Goal: Task Accomplishment & Management: Complete application form

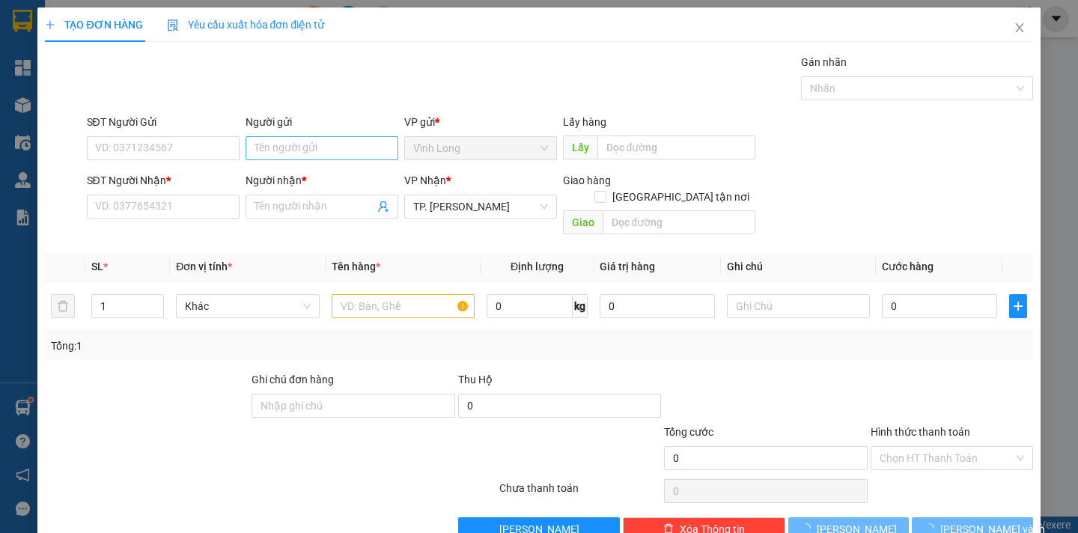
click at [276, 162] on div "Người gửi Tên người gửi" at bounding box center [322, 140] width 153 height 52
click at [276, 155] on input "Người gửi" at bounding box center [322, 148] width 153 height 24
click at [172, 145] on input "SĐT Người Gửi" at bounding box center [163, 148] width 153 height 24
click at [275, 147] on input "Người gửi" at bounding box center [322, 148] width 153 height 24
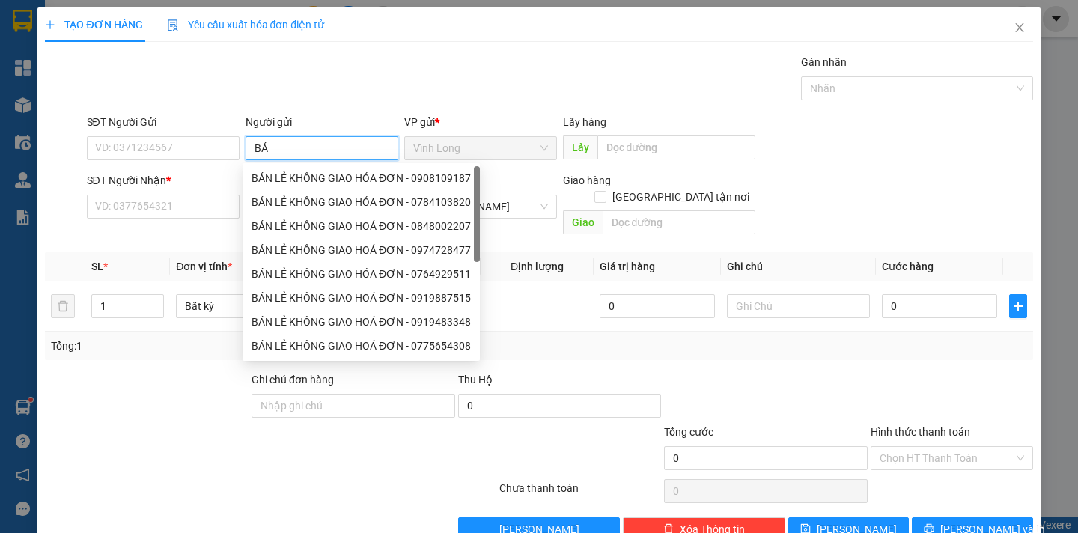
type input "BÁN"
click at [291, 177] on div "BÁN LẺ KHÔNG GIAO HÓA ĐƠN - 0908109187" at bounding box center [361, 178] width 219 height 16
type input "0908109187"
type input "BÁN LẺ KHÔNG GIAO HÓA ĐƠN"
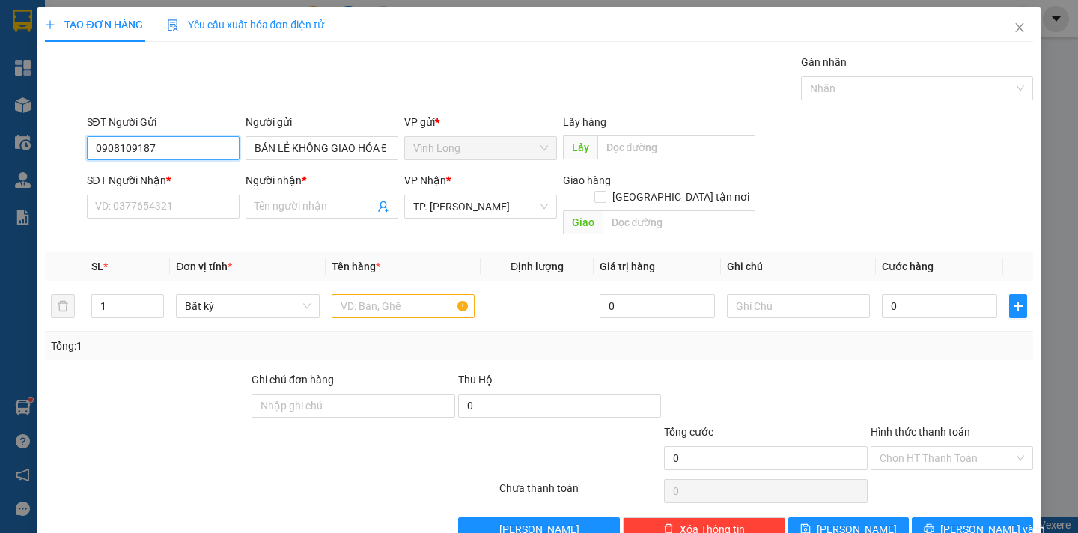
drag, startPoint x: 154, startPoint y: 155, endPoint x: 78, endPoint y: 170, distance: 77.8
click at [78, 170] on form "SĐT Người Gửi 0908109187 0908109187 Người gửi BÁN LẺ KHÔNG GIAO HÓA ĐƠN VP gửi …" at bounding box center [539, 177] width 988 height 127
click at [118, 216] on input "SĐT Người Nhận *" at bounding box center [163, 207] width 153 height 24
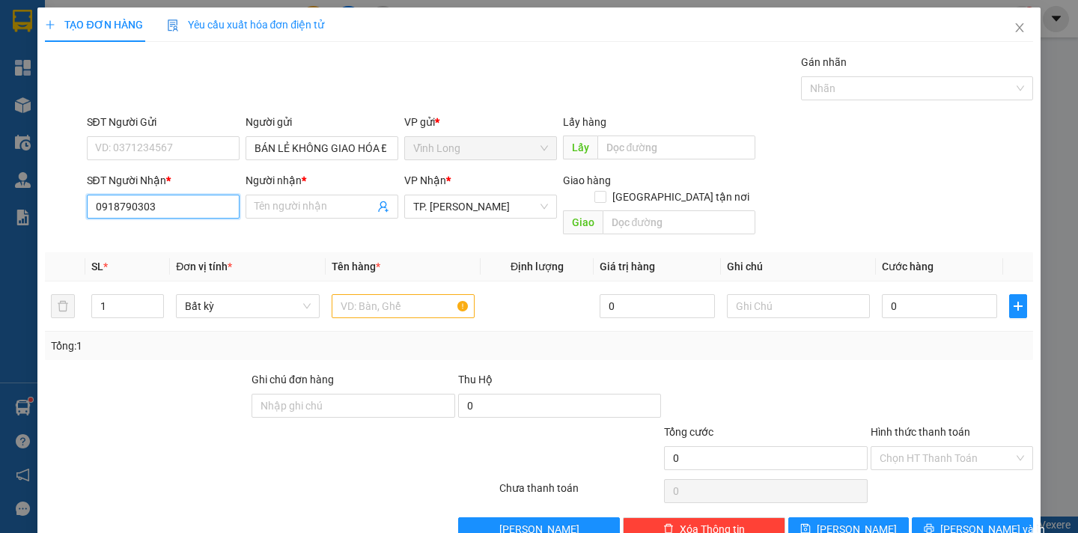
click at [121, 210] on input "0918790303" at bounding box center [163, 207] width 153 height 24
type input "0918490303"
click at [165, 196] on input "0918490303" at bounding box center [163, 207] width 153 height 24
click at [163, 231] on div "0918490303 - CHỊ THỦY" at bounding box center [160, 236] width 133 height 16
type input "CHỊ THỦY"
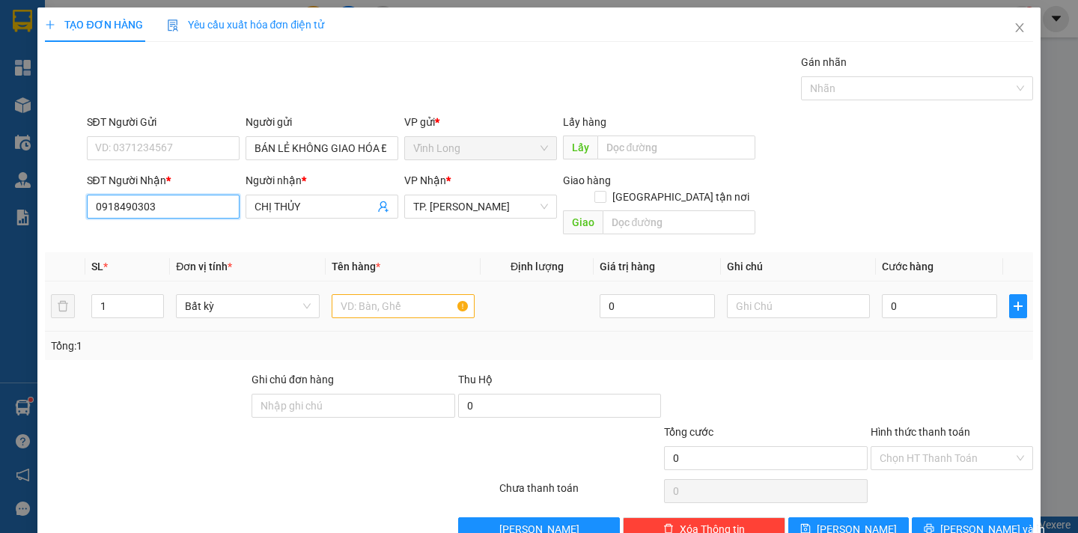
type input "0918490303"
click at [356, 294] on input "text" at bounding box center [403, 306] width 143 height 24
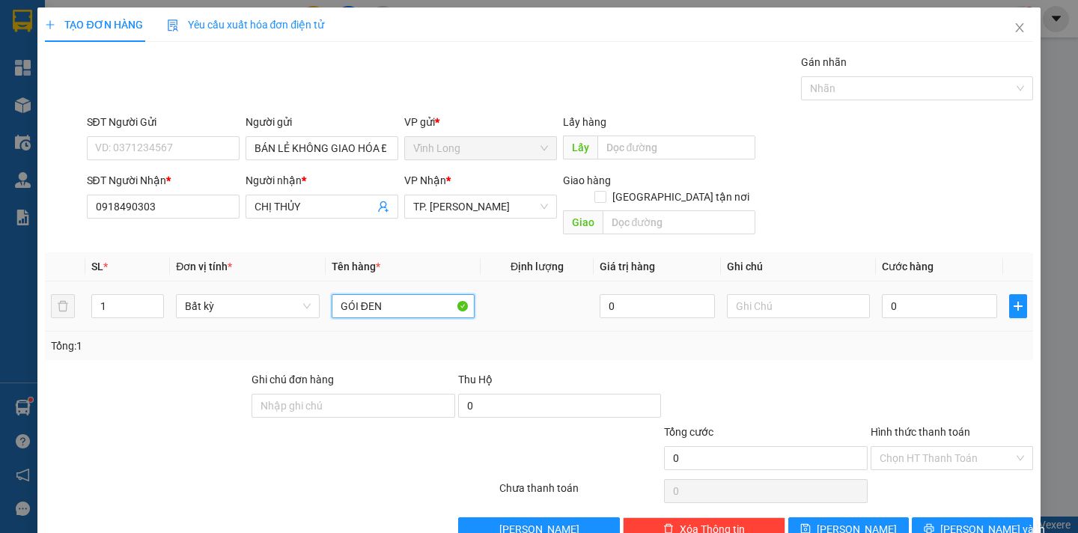
type input "GÓI ĐEN"
type input "DÂN"
type input "2"
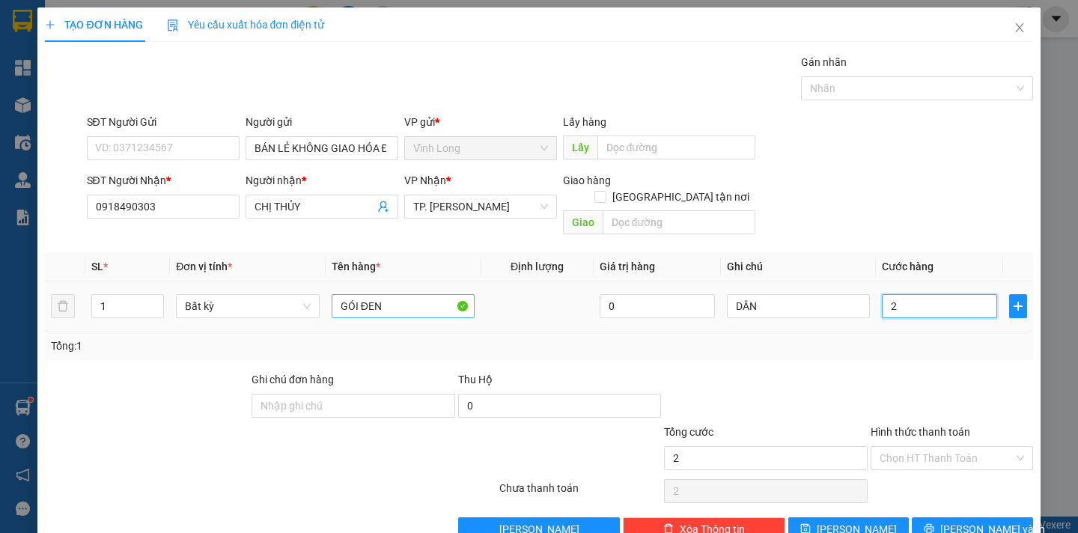
type input "20"
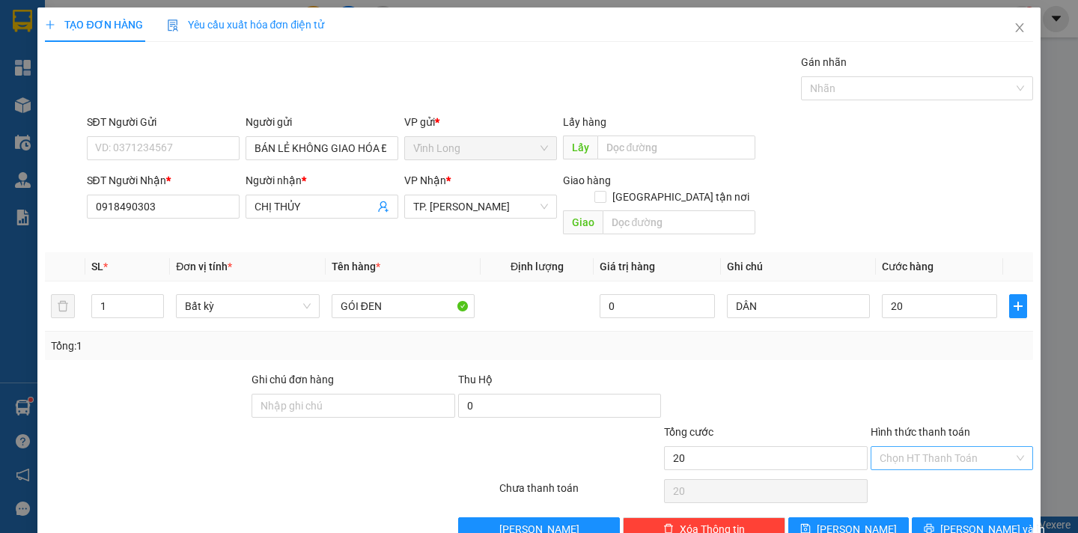
click at [964, 449] on input "Hình thức thanh toán" at bounding box center [947, 458] width 134 height 22
type input "20.000"
click at [945, 462] on div "Tại văn phòng" at bounding box center [941, 472] width 160 height 24
type input "0"
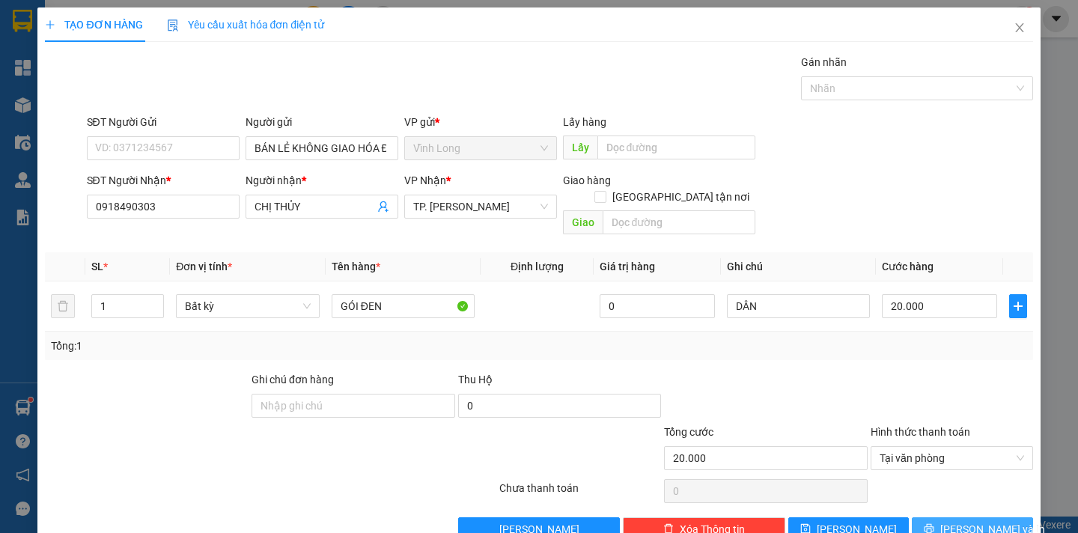
click at [948, 521] on span "[PERSON_NAME] và In" at bounding box center [993, 529] width 105 height 16
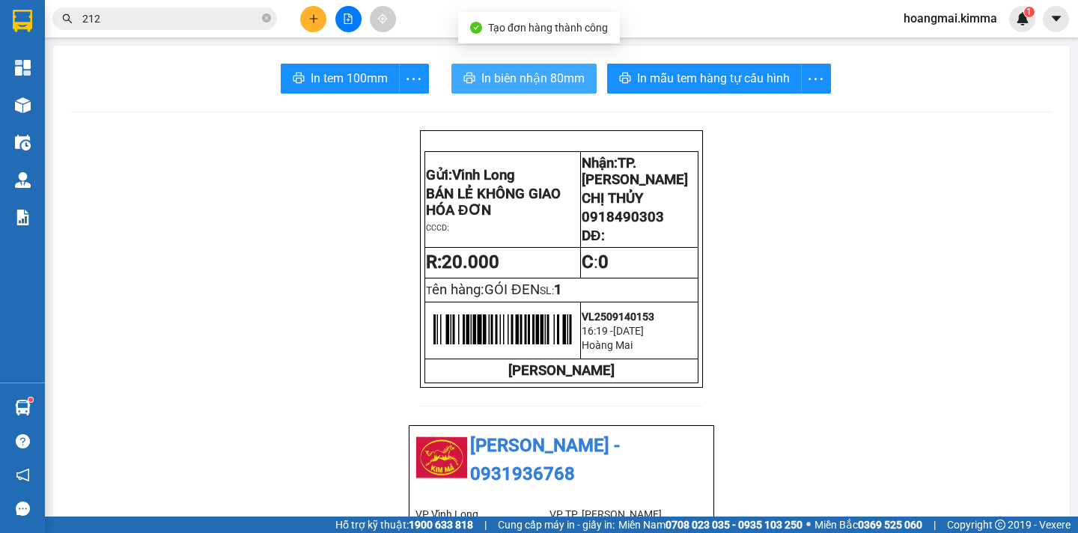
click at [494, 72] on span "In biên nhận 80mm" at bounding box center [533, 78] width 103 height 19
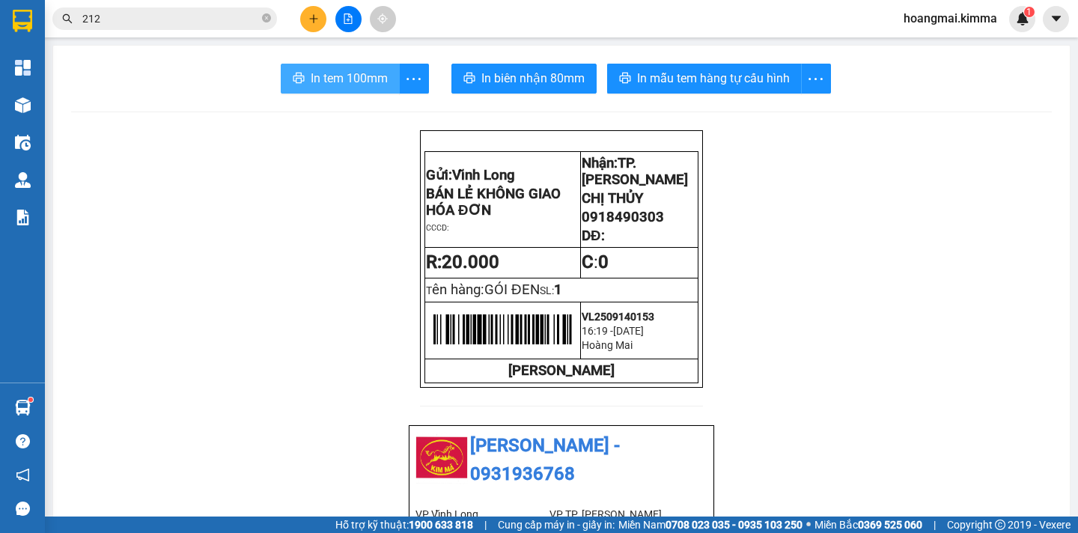
click at [311, 79] on span "In tem 100mm" at bounding box center [349, 78] width 77 height 19
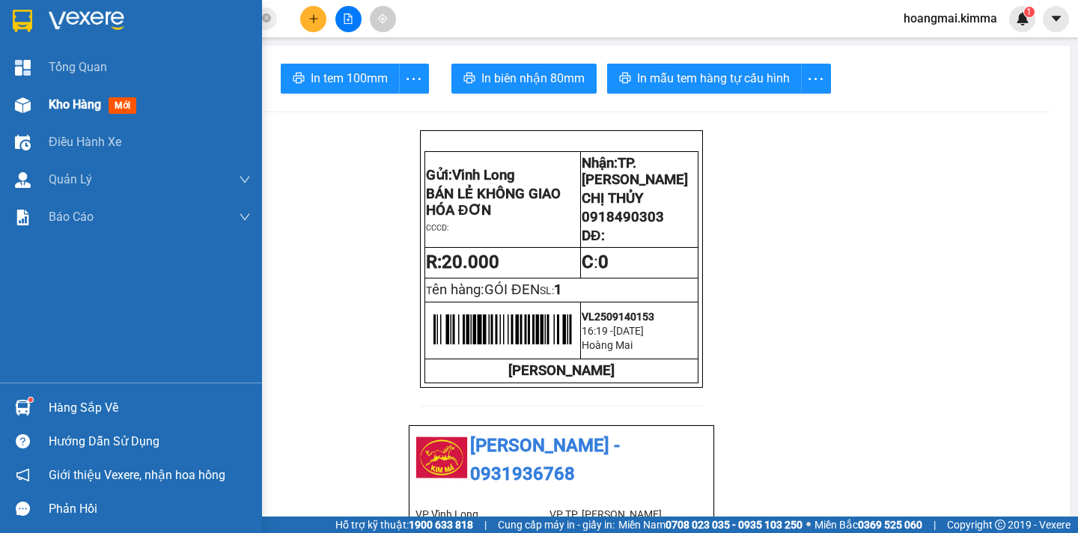
click at [61, 112] on span "Kho hàng" at bounding box center [75, 104] width 52 height 14
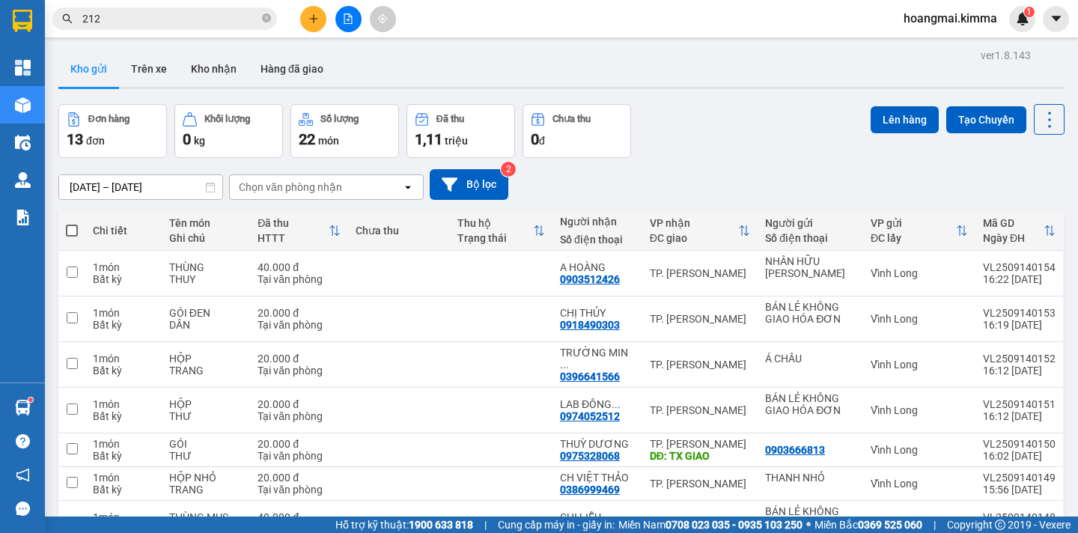
drag, startPoint x: 237, startPoint y: 70, endPoint x: 233, endPoint y: 4, distance: 66.1
click at [237, 70] on button "Kho nhận" at bounding box center [214, 69] width 70 height 36
